Goal: Task Accomplishment & Management: Use online tool/utility

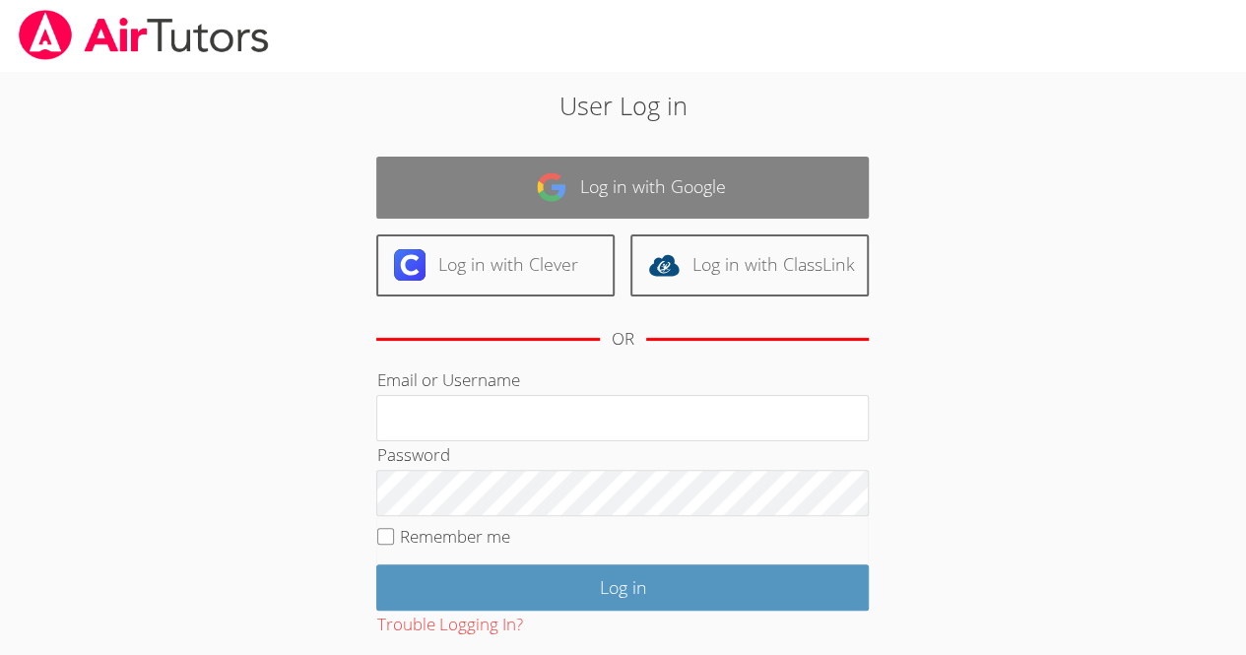
click at [423, 186] on link "Log in with Google" at bounding box center [622, 188] width 492 height 62
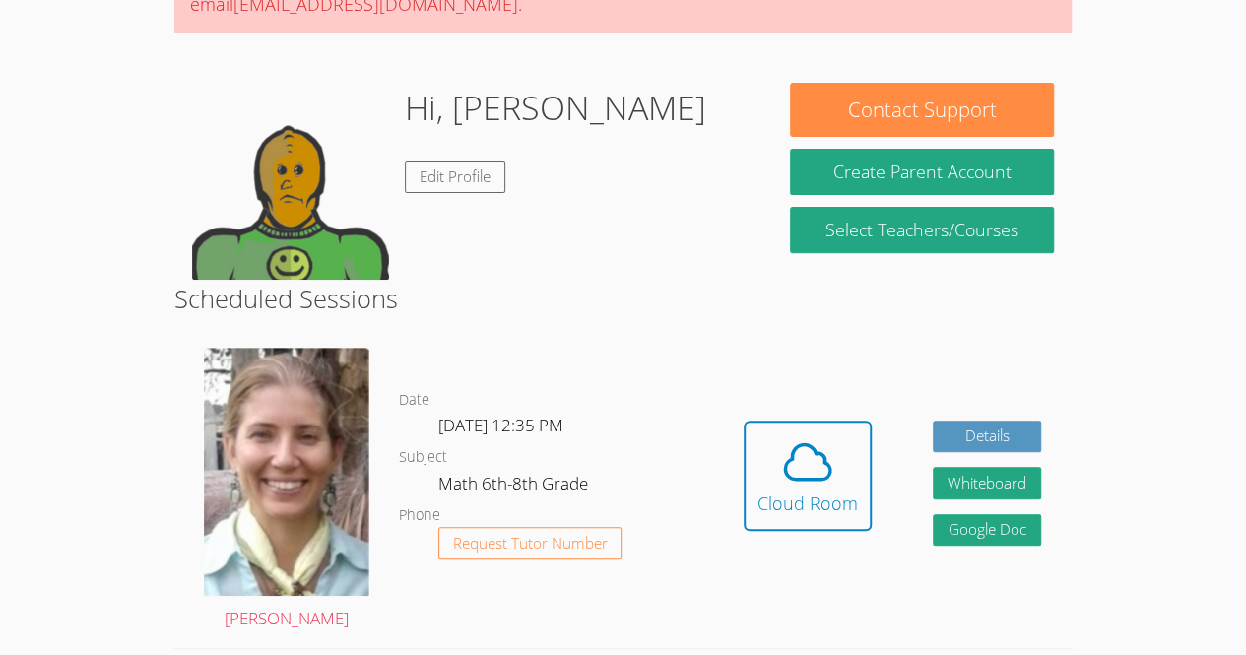
scroll to position [236, 0]
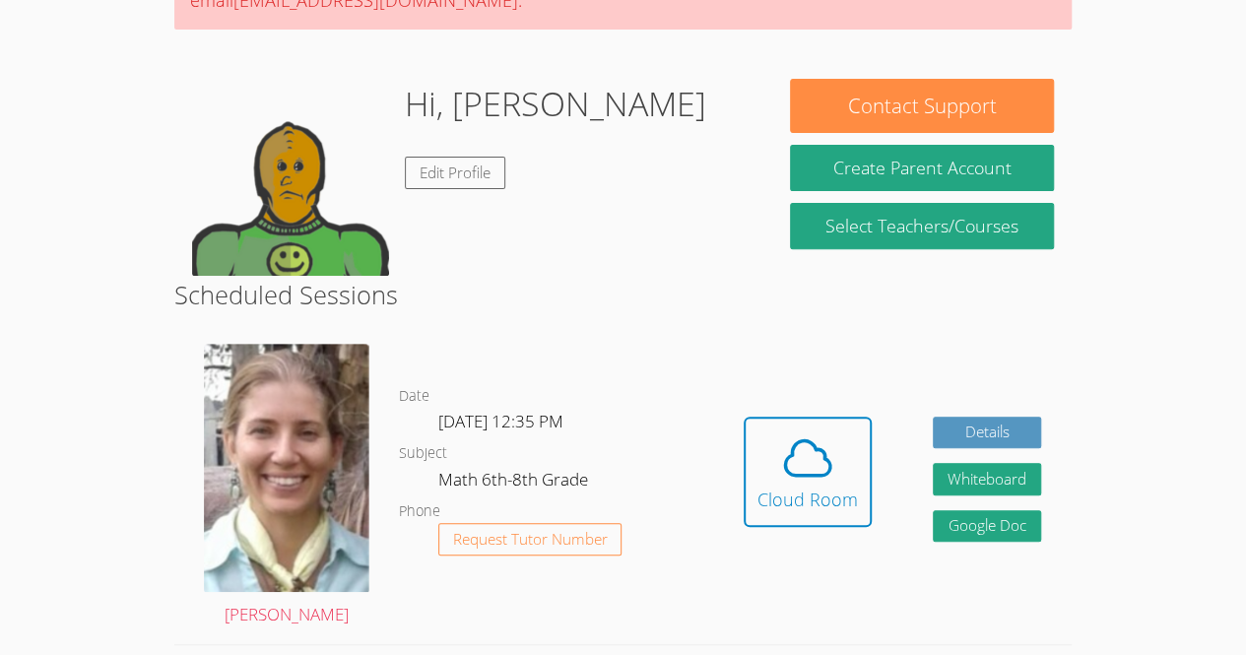
scroll to position [240, 0]
click at [787, 520] on button "Cloud Room" at bounding box center [807, 472] width 128 height 110
click at [788, 454] on icon at bounding box center [807, 457] width 45 height 34
click at [868, 471] on button "Cloud Room" at bounding box center [807, 472] width 128 height 110
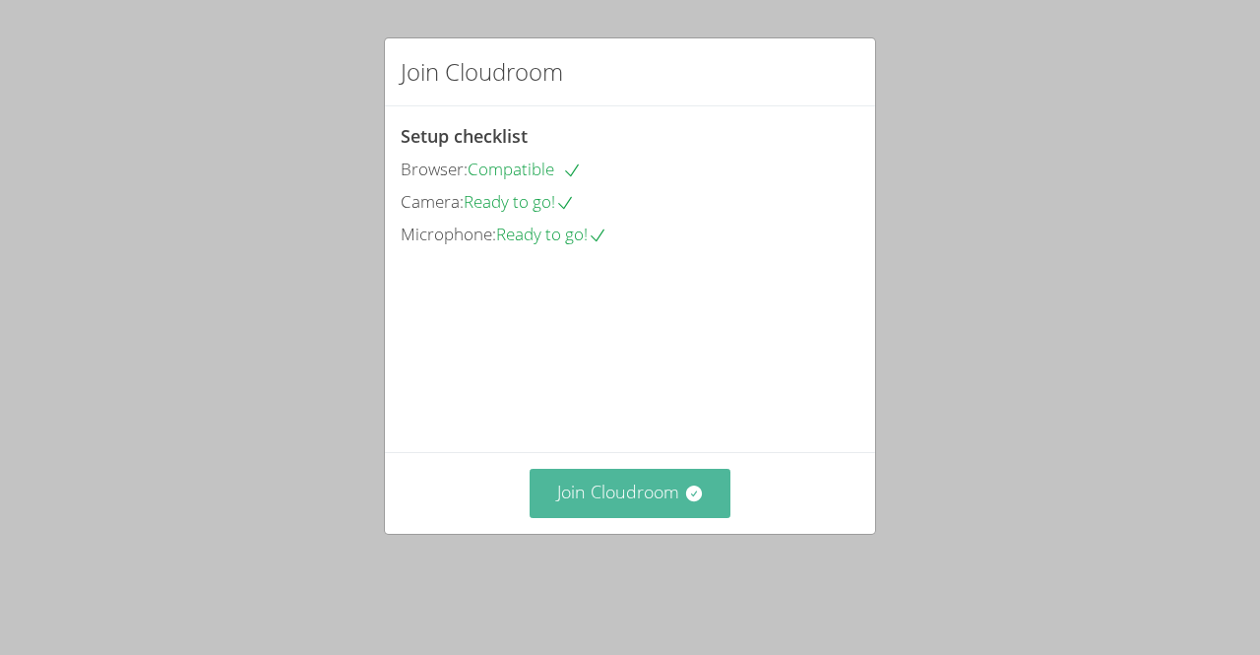
click at [593, 517] on button "Join Cloudroom" at bounding box center [631, 493] width 202 height 48
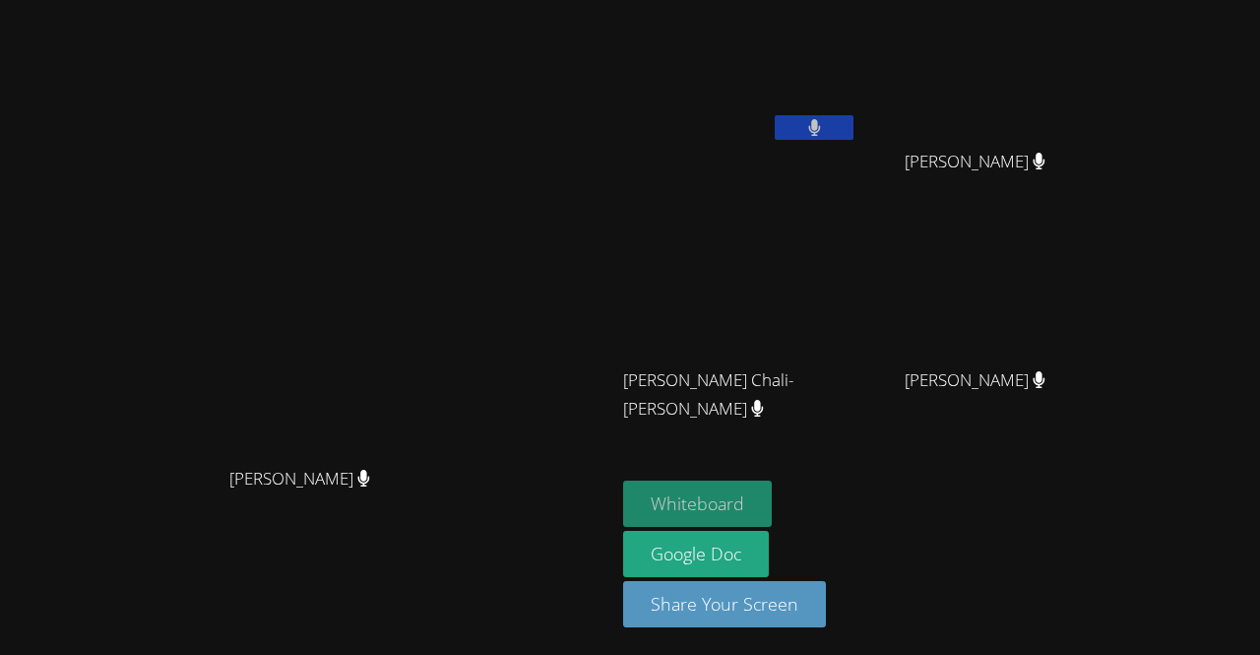
click at [695, 524] on button "Whiteboard" at bounding box center [697, 504] width 149 height 46
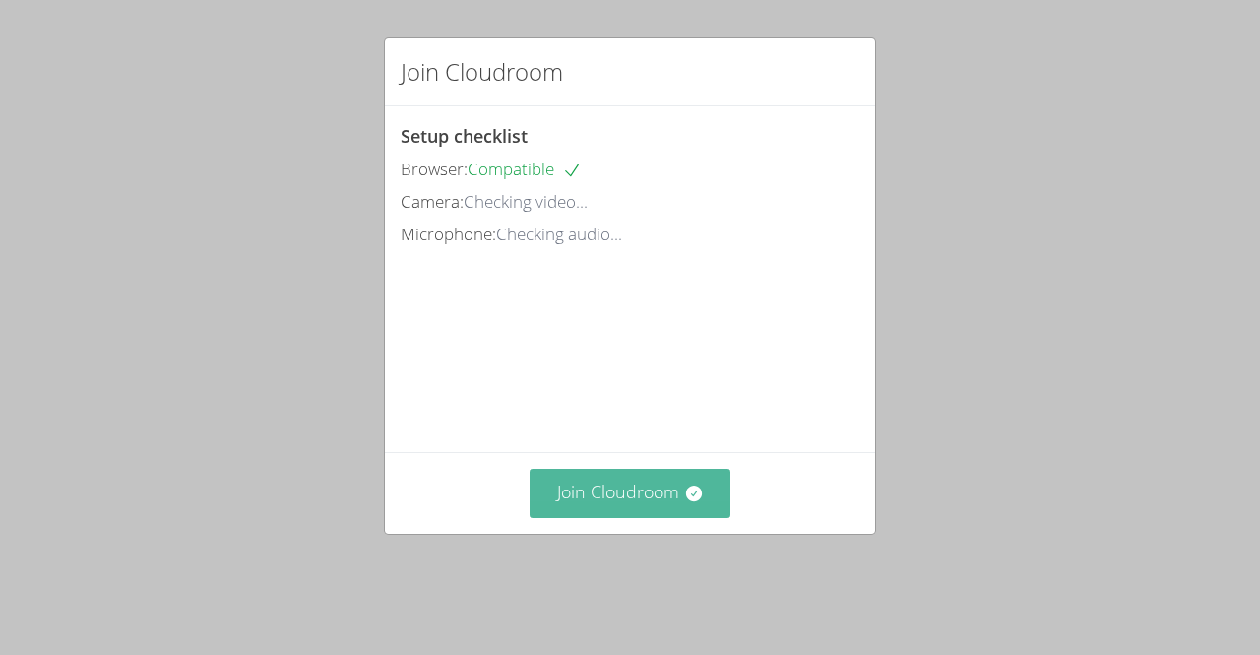
click at [677, 509] on button "Join Cloudroom" at bounding box center [631, 493] width 202 height 48
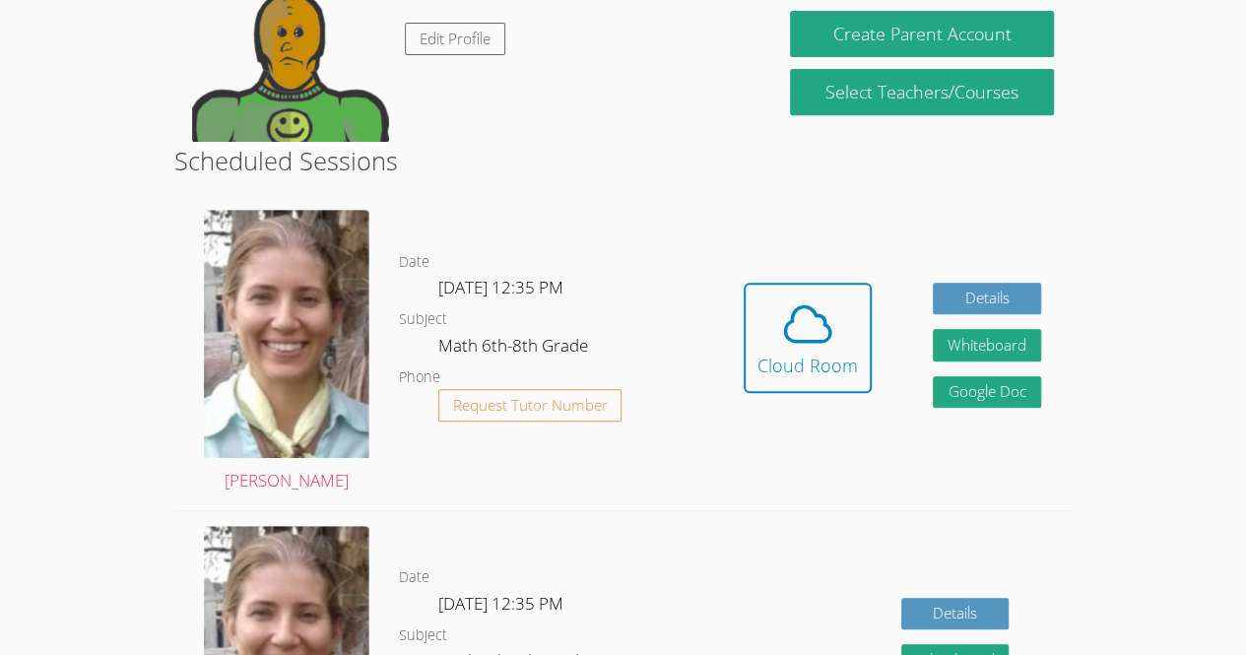
scroll to position [375, 0]
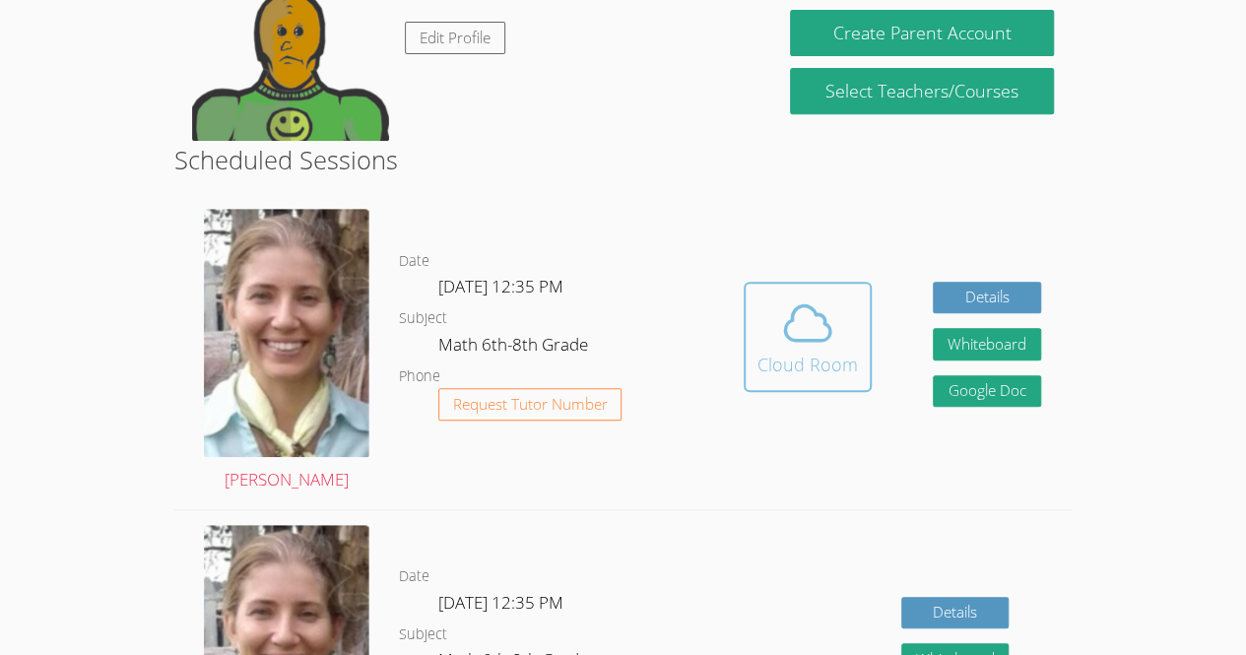
click at [782, 331] on icon at bounding box center [807, 322] width 55 height 55
click at [694, 350] on dl "Date [DATE] 12:35 PM Subject Math 6th-8th Grade Phone Request Tutor Number" at bounding box center [556, 351] width 314 height 205
click at [780, 317] on icon at bounding box center [807, 322] width 55 height 55
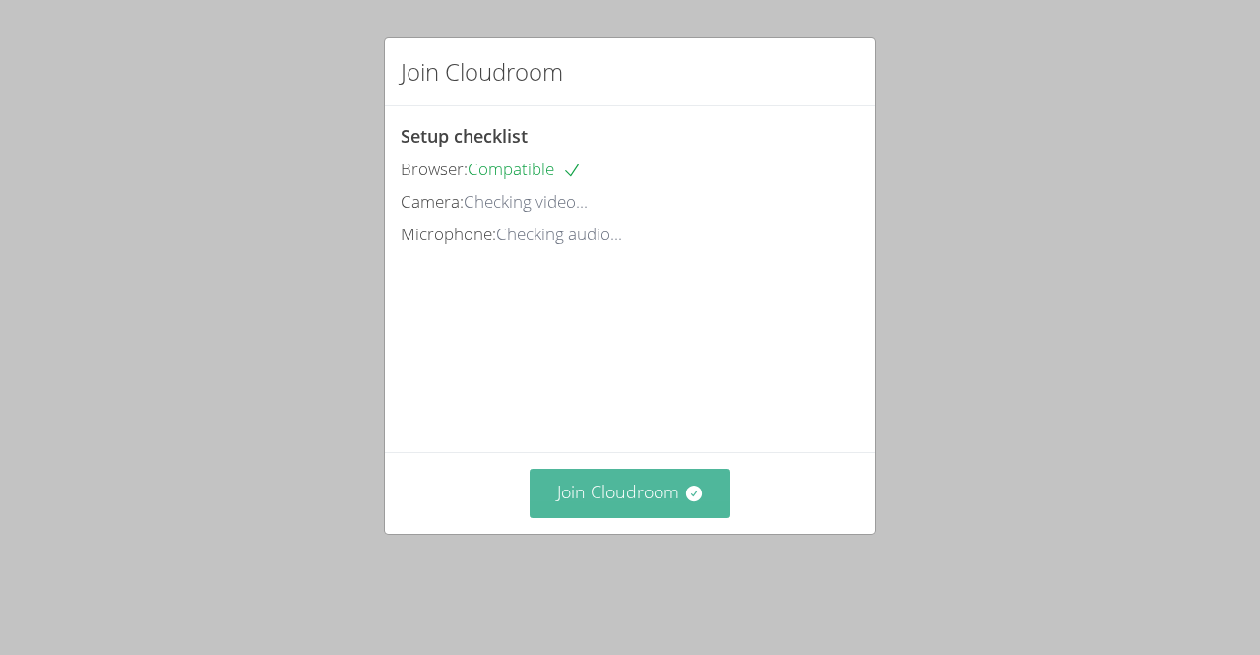
click at [692, 504] on button "Join Cloudroom" at bounding box center [631, 493] width 202 height 48
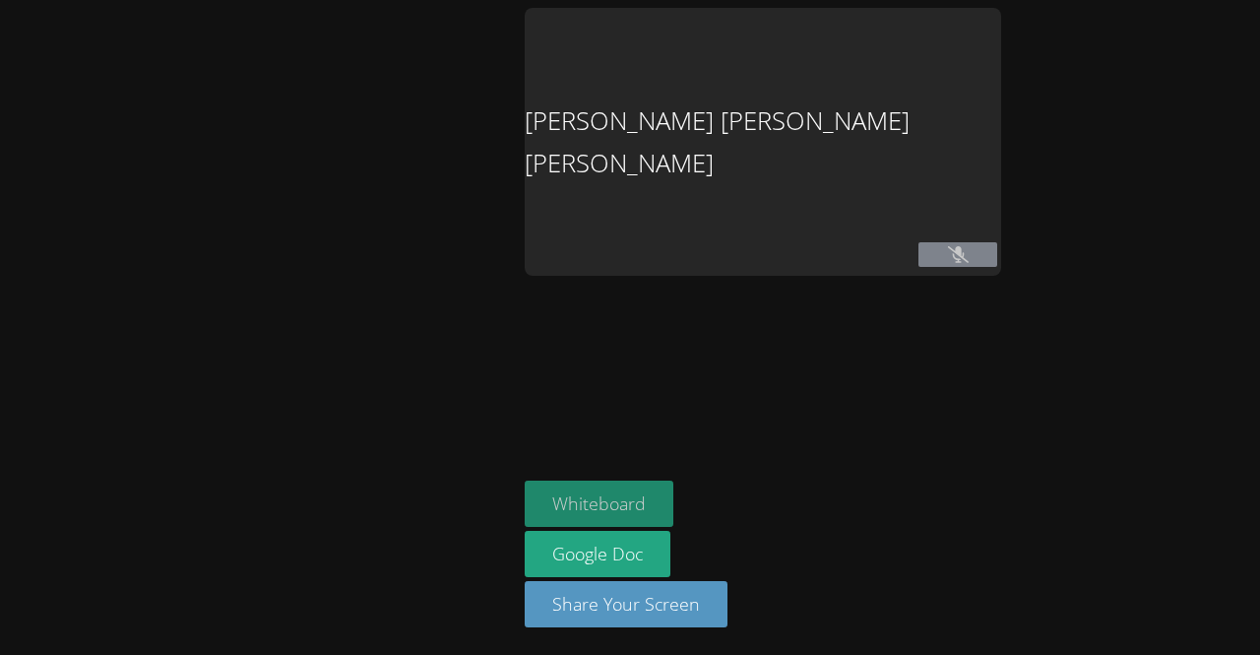
click at [674, 492] on button "Whiteboard" at bounding box center [599, 504] width 149 height 46
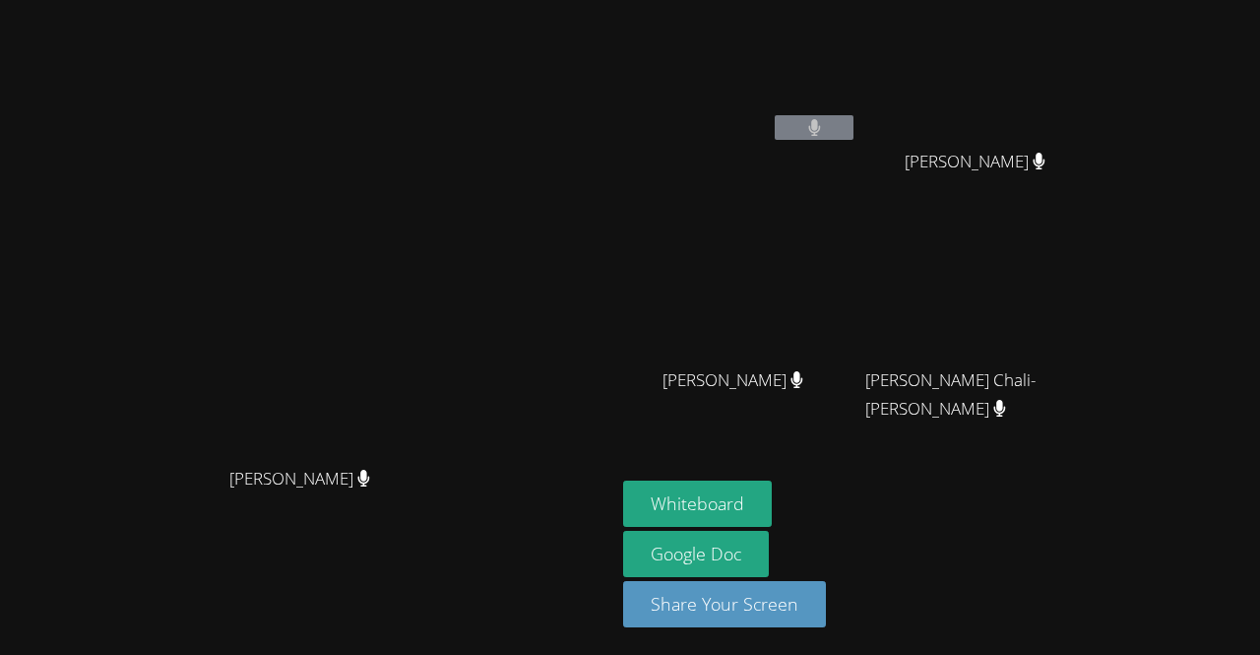
click at [104, 523] on div "[PERSON_NAME]" at bounding box center [308, 496] width 600 height 79
click at [160, 573] on div "[PERSON_NAME] [PERSON_NAME]" at bounding box center [308, 327] width 600 height 639
drag, startPoint x: 520, startPoint y: 66, endPoint x: 995, endPoint y: 304, distance: 531.1
click at [995, 304] on div "[PERSON_NAME] [PERSON_NAME] [PERSON_NAME] [PERSON_NAME] [PERSON_NAME] [PERSON_N…" at bounding box center [630, 327] width 1260 height 655
drag, startPoint x: 595, startPoint y: 15, endPoint x: 1233, endPoint y: 377, distance: 733.8
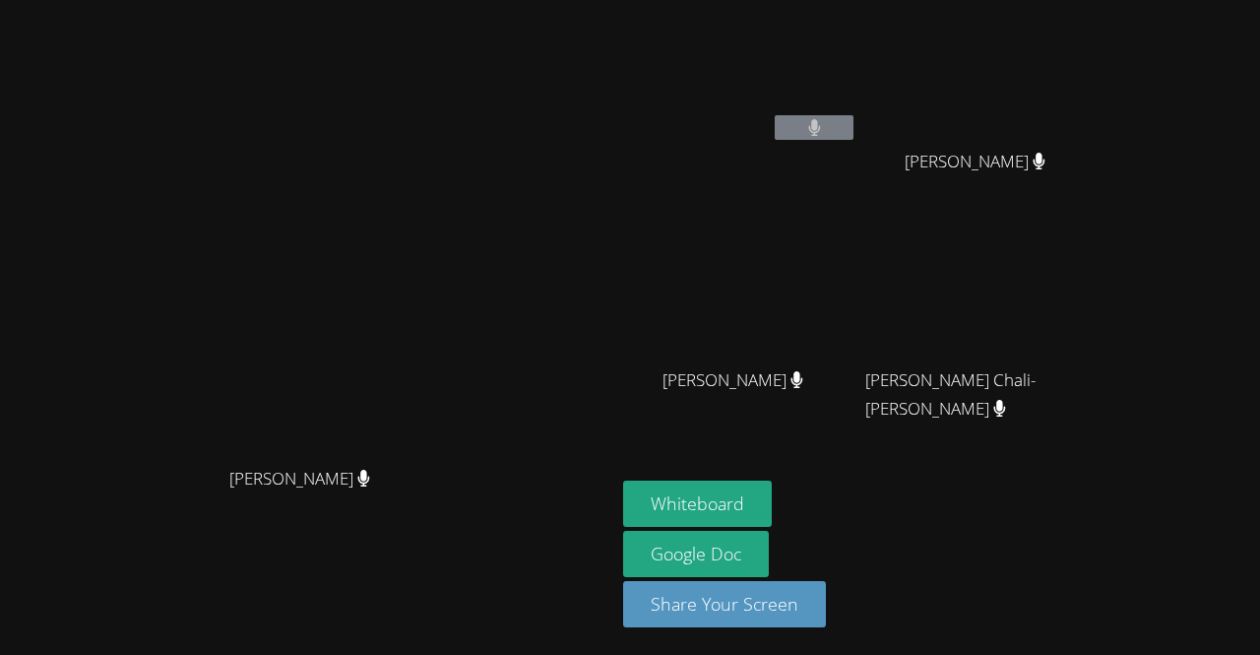
click at [1233, 377] on div "[PERSON_NAME] [PERSON_NAME] [PERSON_NAME] [PERSON_NAME] [PERSON_NAME] [PERSON_N…" at bounding box center [630, 327] width 1260 height 655
click at [510, 296] on div "[PERSON_NAME]" at bounding box center [308, 288] width 600 height 338
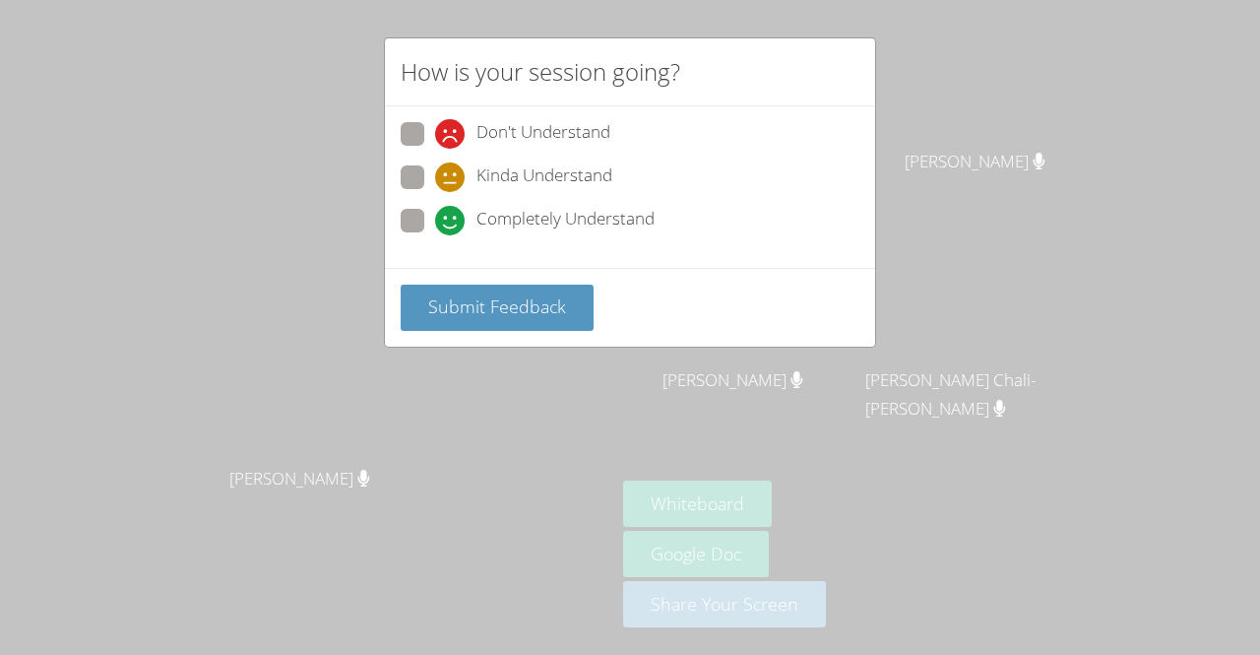
click at [562, 220] on span "Completely Understand" at bounding box center [566, 221] width 178 height 30
click at [452, 220] on input "Completely Understand" at bounding box center [443, 217] width 17 height 17
radio input "true"
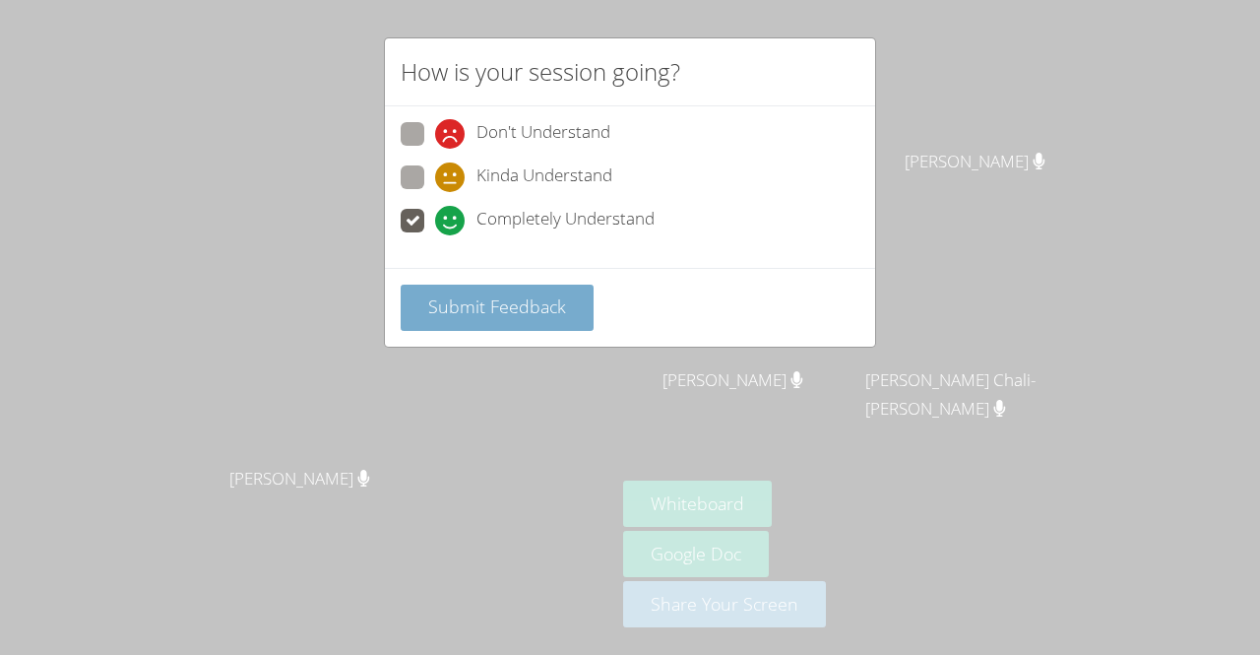
click at [512, 316] on button "Submit Feedback" at bounding box center [497, 308] width 193 height 46
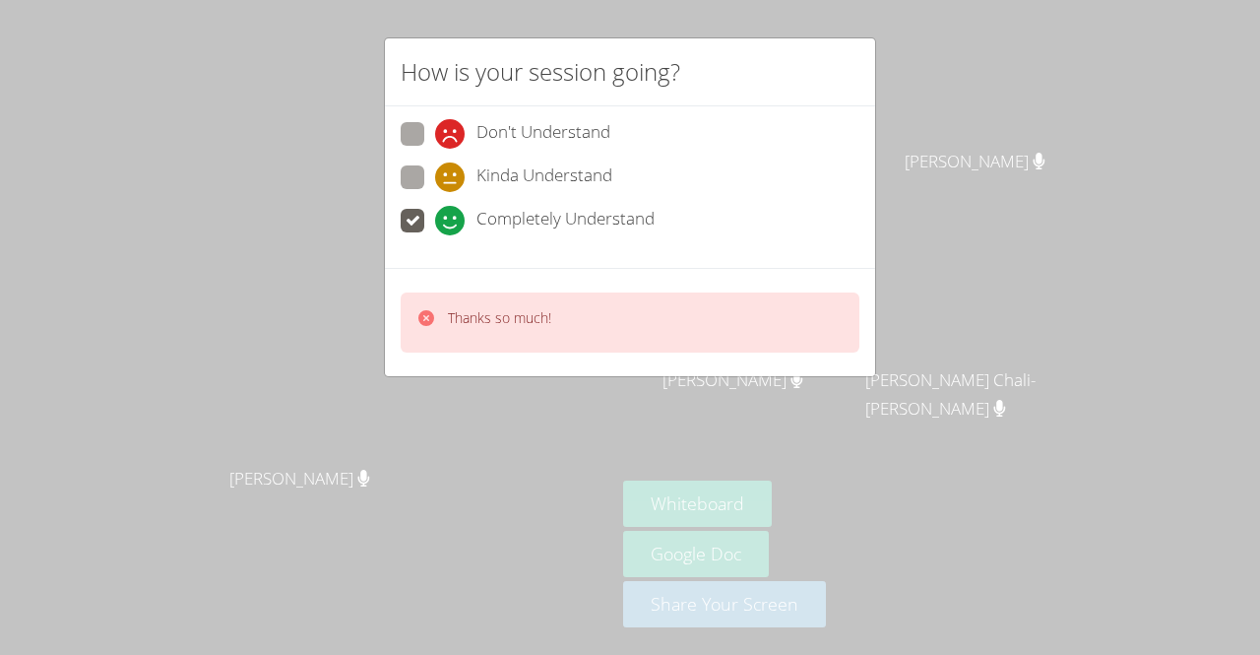
click at [258, 503] on div "How is your session going? Don't Understand Kinda Understand Completely Underst…" at bounding box center [630, 327] width 1260 height 655
click at [282, 531] on div "How is your session going? Don't Understand Kinda Understand Completely Underst…" at bounding box center [630, 327] width 1260 height 655
click at [214, 112] on div "How is your session going? Don't Understand Kinda Understand Completely Underst…" at bounding box center [630, 327] width 1260 height 655
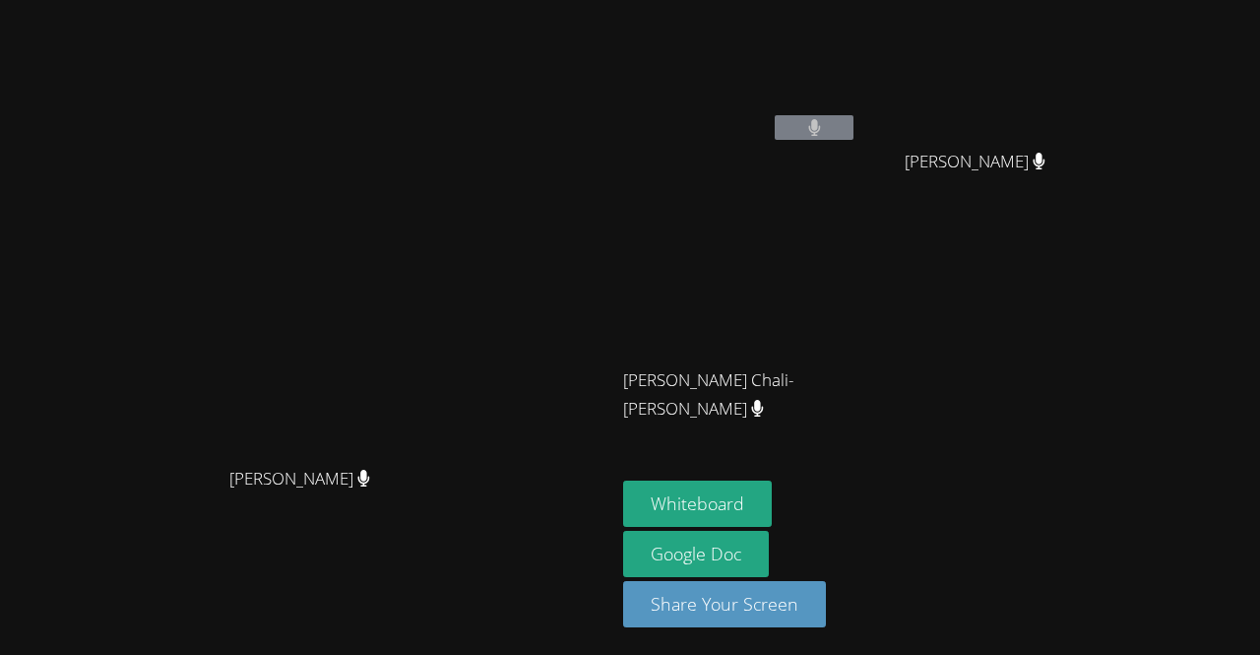
click at [307, 148] on video at bounding box center [308, 288] width 295 height 338
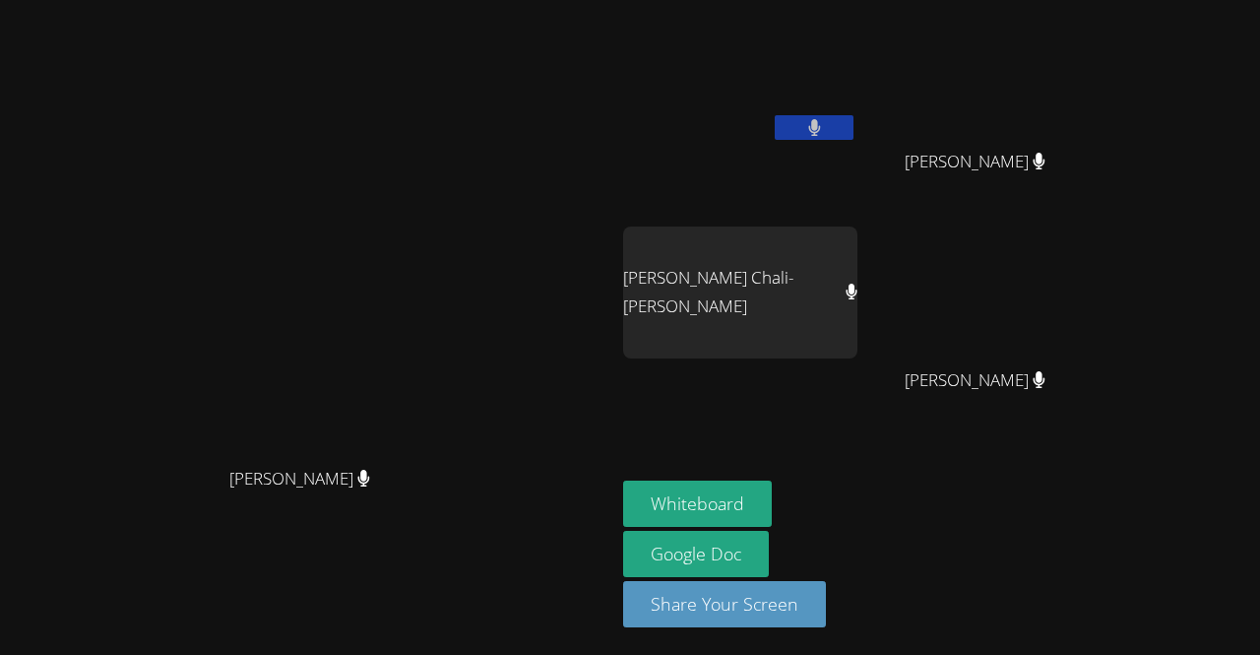
click at [808, 131] on button at bounding box center [814, 127] width 79 height 25
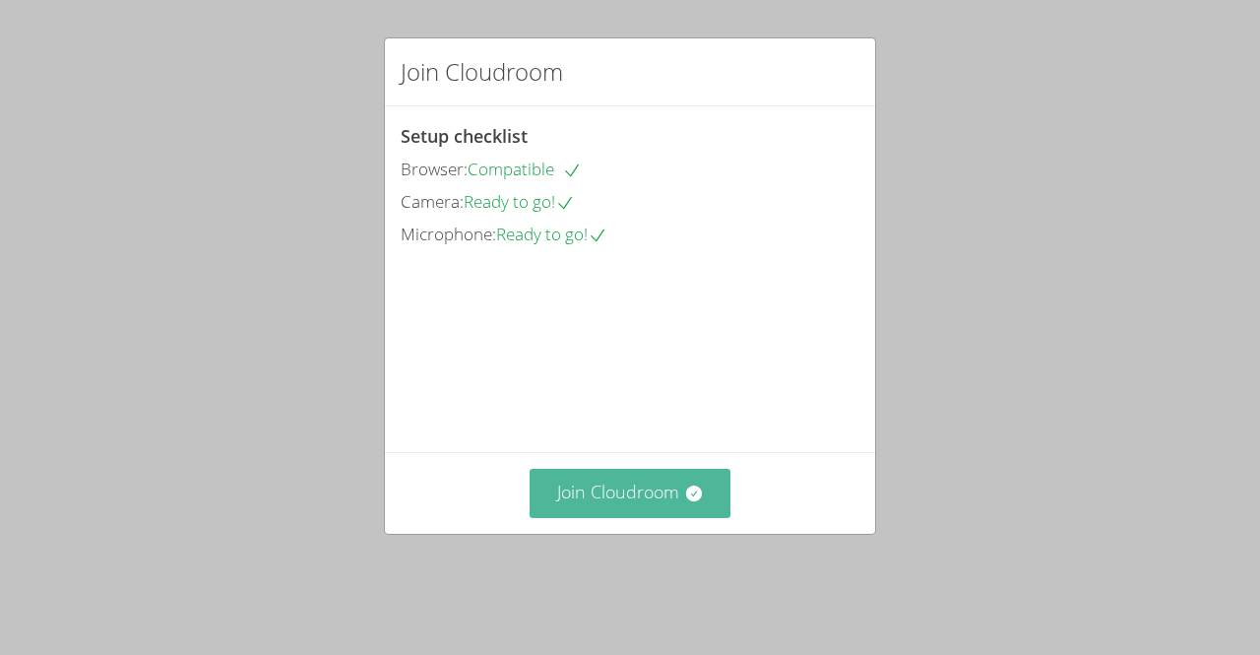
click at [587, 498] on button "Join Cloudroom" at bounding box center [631, 493] width 202 height 48
